Goal: Information Seeking & Learning: Find specific page/section

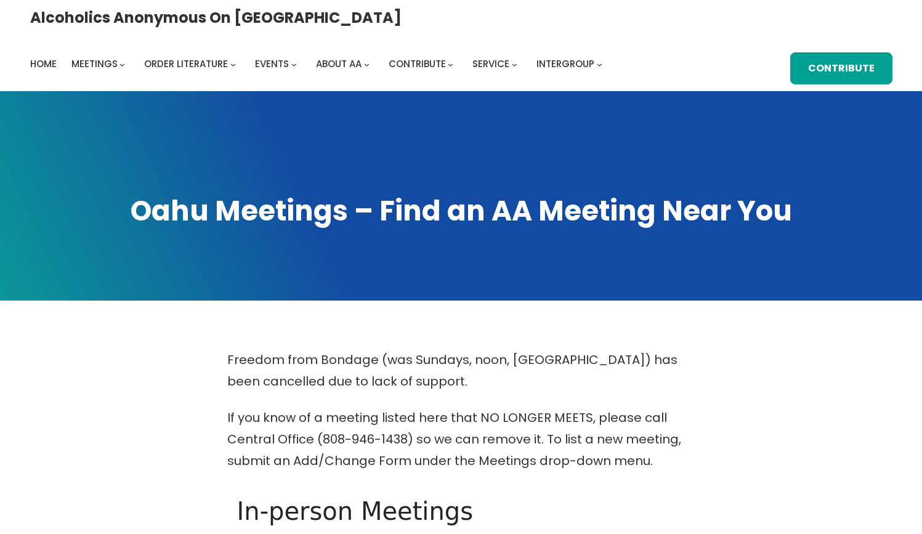
scroll to position [1370, 0]
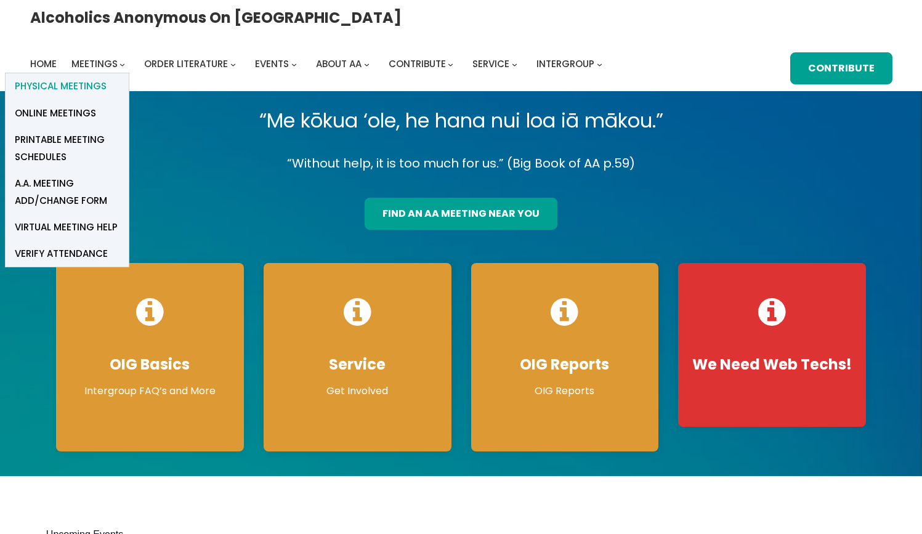
click at [107, 78] on span "Physical Meetings" at bounding box center [61, 86] width 92 height 17
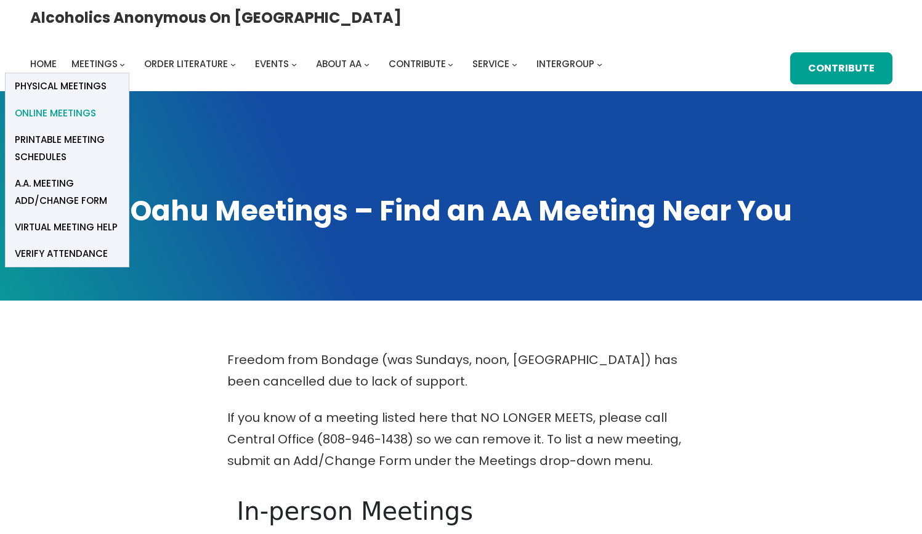
click at [96, 105] on span "Online Meetings" at bounding box center [55, 113] width 81 height 17
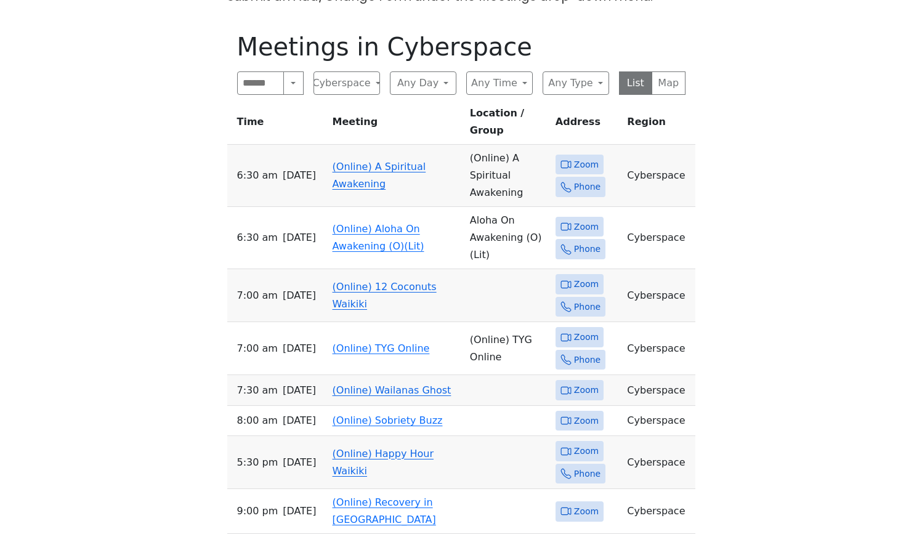
scroll to position [465, 0]
click at [366, 222] on link "(Online) Aloha On Awakening (O)(Lit)" at bounding box center [378, 236] width 92 height 29
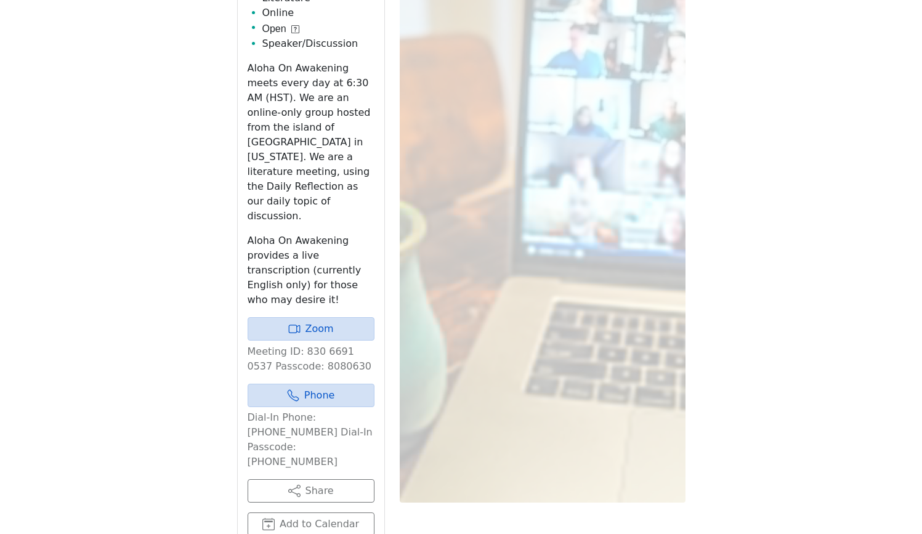
scroll to position [715, 0]
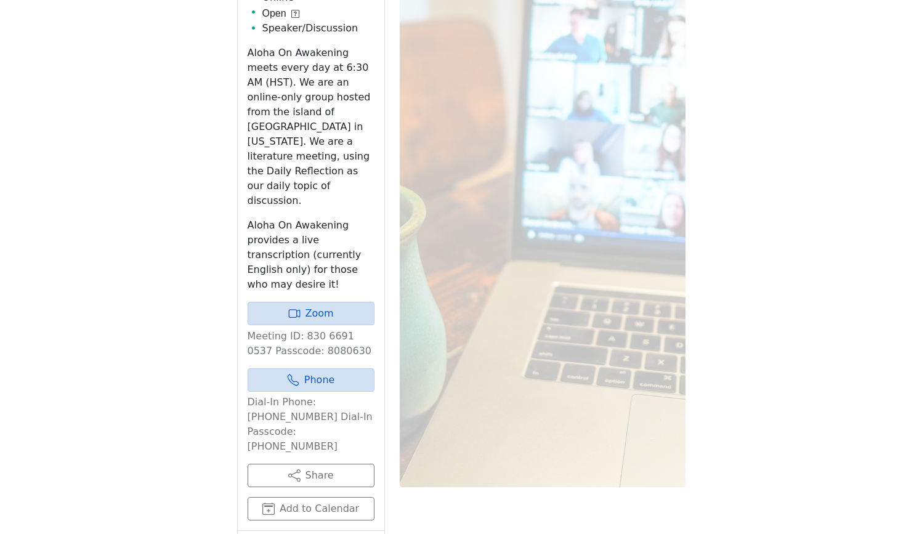
drag, startPoint x: 341, startPoint y: 227, endPoint x: 341, endPoint y: 210, distance: 17.2
click at [341, 302] on link "Zoom" at bounding box center [310, 313] width 127 height 23
